Goal: Transaction & Acquisition: Purchase product/service

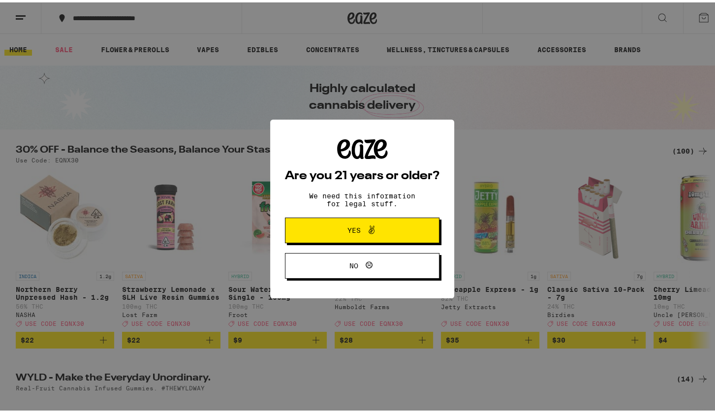
click at [342, 226] on span "Yes" at bounding box center [362, 227] width 75 height 13
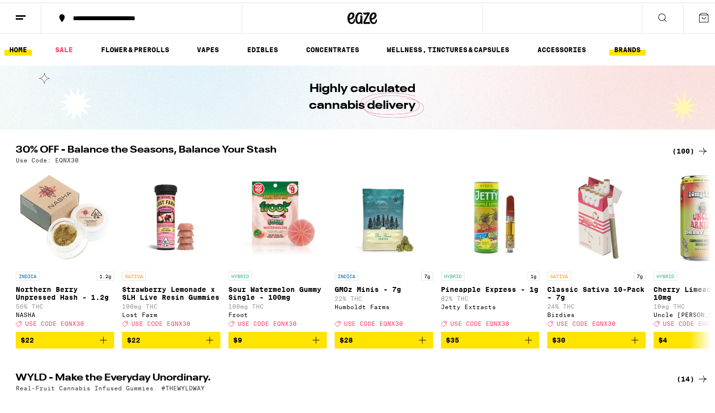
click at [621, 50] on link "BRANDS" at bounding box center [627, 47] width 36 height 12
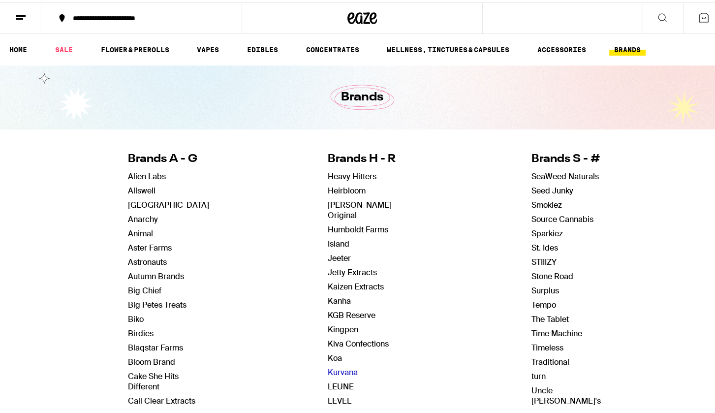
click at [328, 364] on link "Kurvana" at bounding box center [343, 369] width 30 height 10
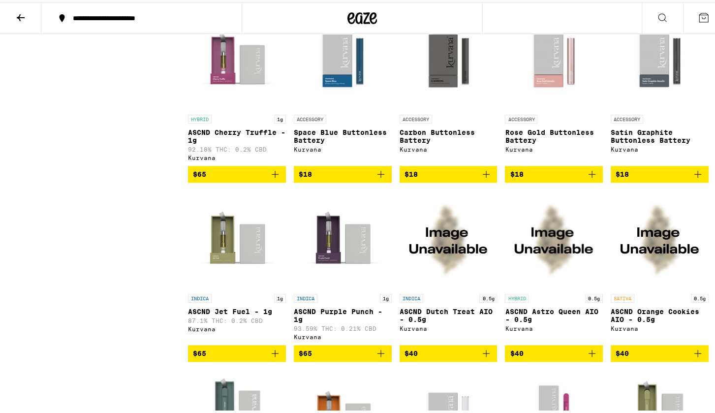
scroll to position [1107, 0]
